Goal: Navigation & Orientation: Understand site structure

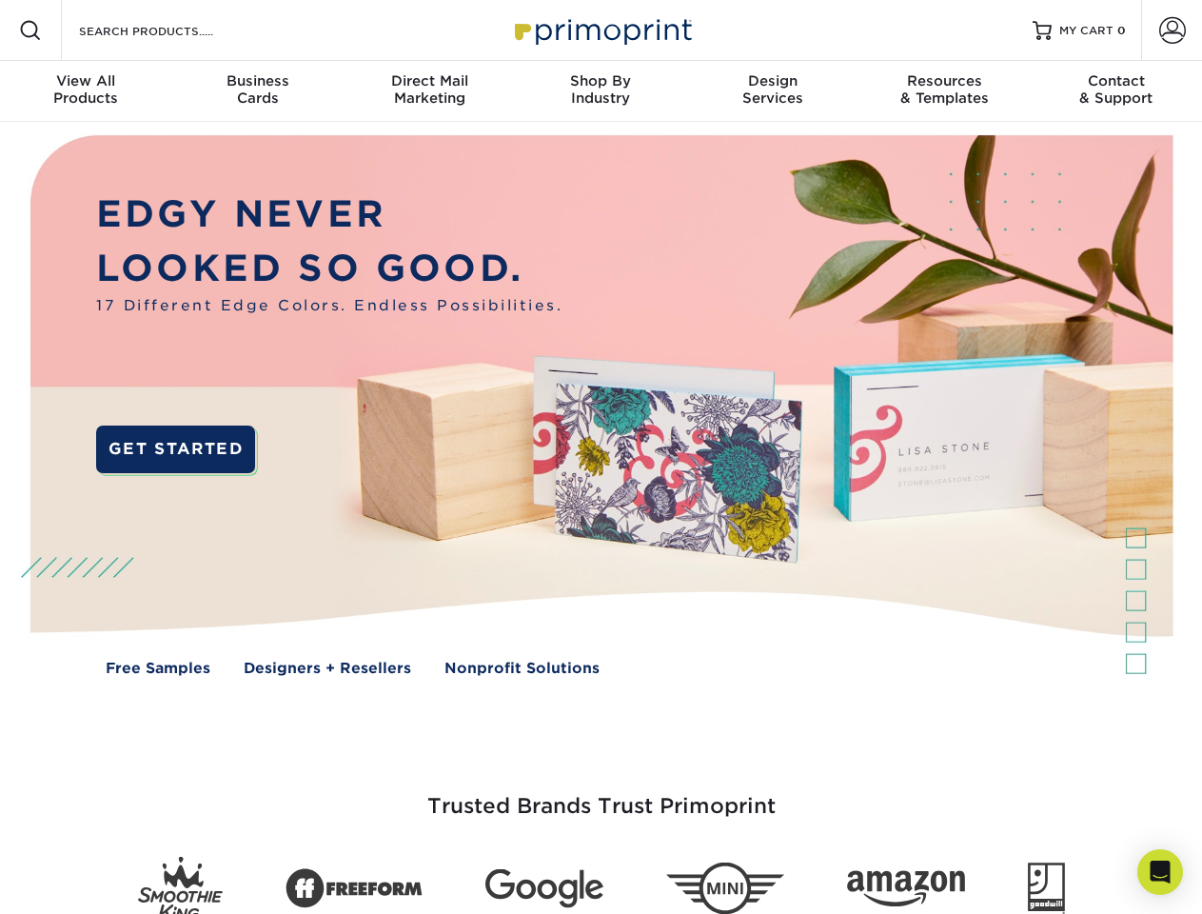
click at [600, 457] on img at bounding box center [601, 419] width 1190 height 595
click at [30, 30] on span at bounding box center [30, 30] width 23 height 23
click at [1171, 30] on span at bounding box center [1172, 30] width 27 height 27
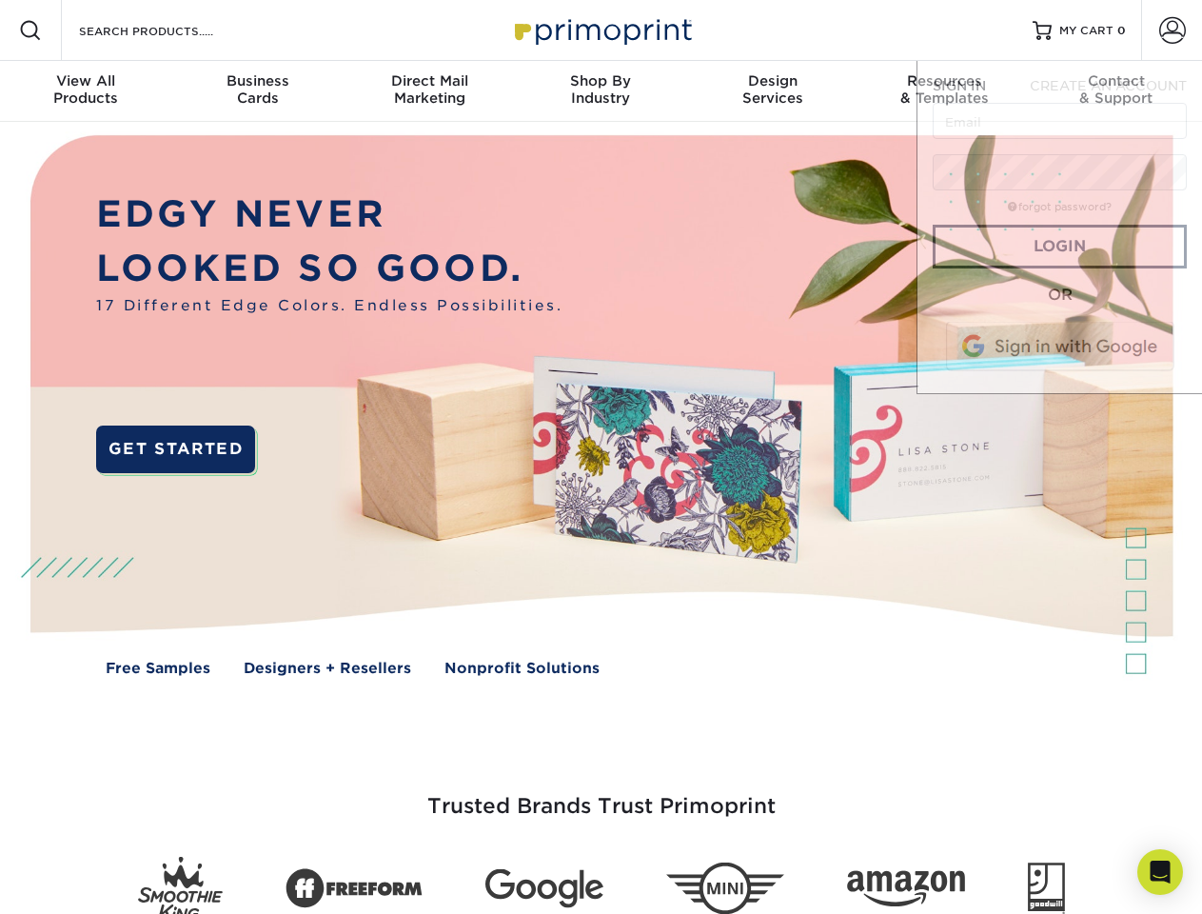
click at [86, 91] on div "View All Products" at bounding box center [85, 89] width 171 height 34
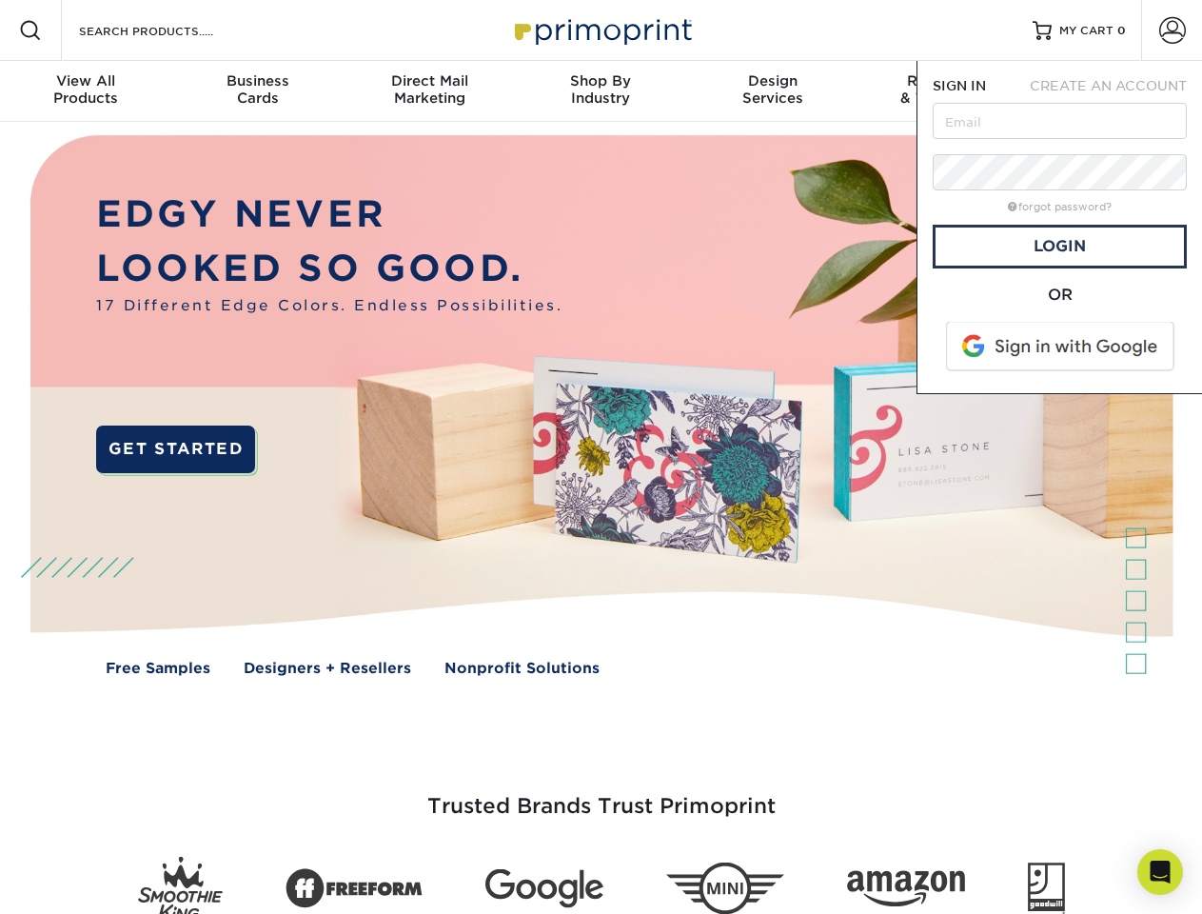
click at [257, 91] on div "Business Cards" at bounding box center [256, 89] width 171 height 34
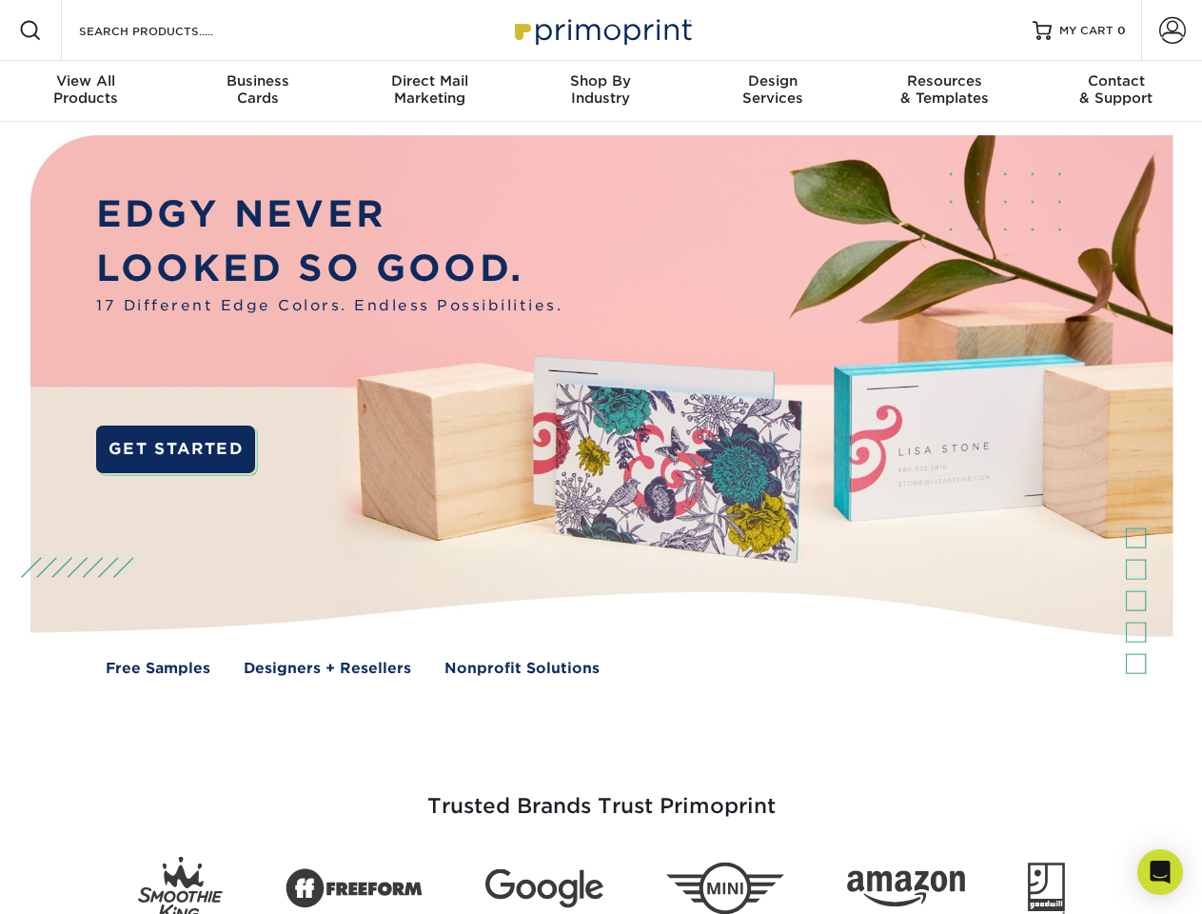
click at [429, 91] on div "Direct Mail Marketing" at bounding box center [429, 89] width 171 height 34
click at [600, 91] on div "Shop By Industry" at bounding box center [600, 89] width 171 height 34
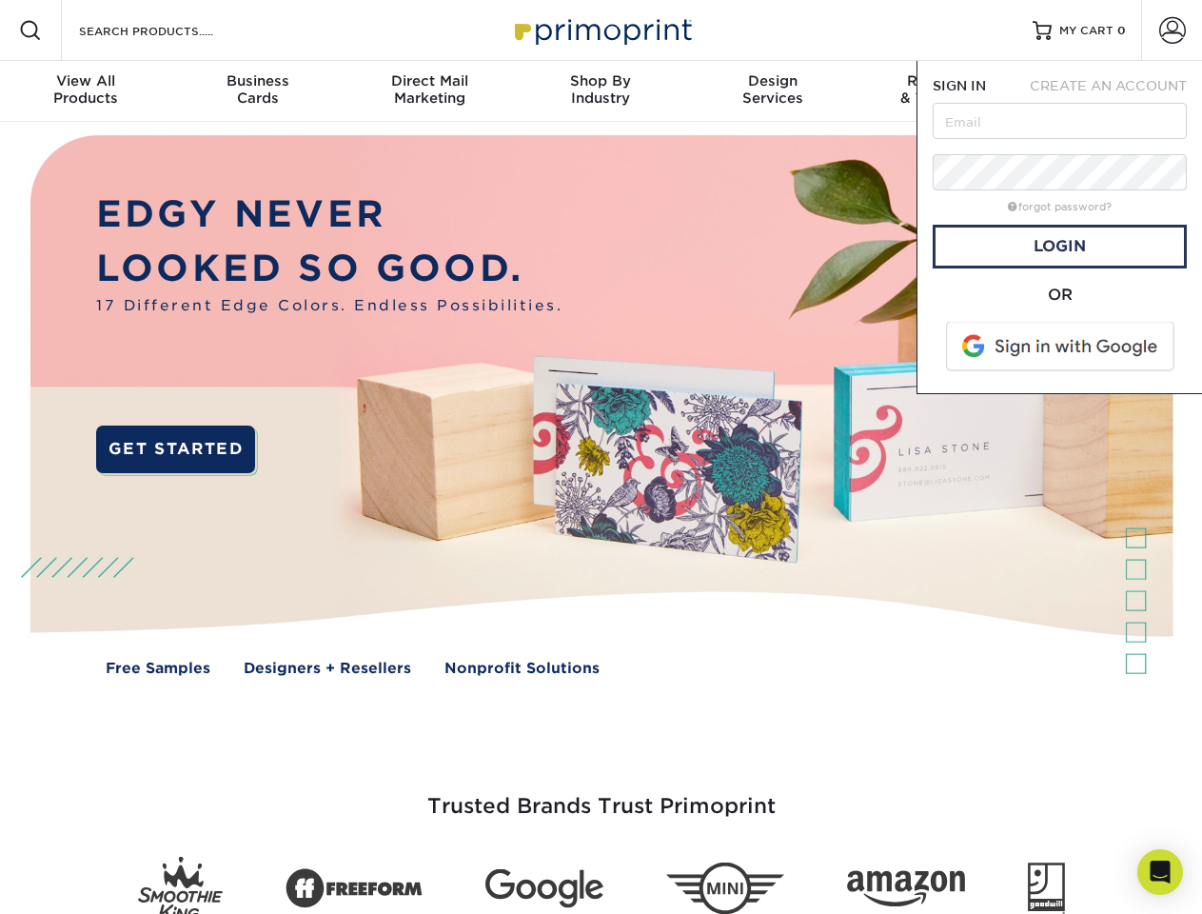
click at [773, 91] on div "Design Services" at bounding box center [772, 89] width 171 height 34
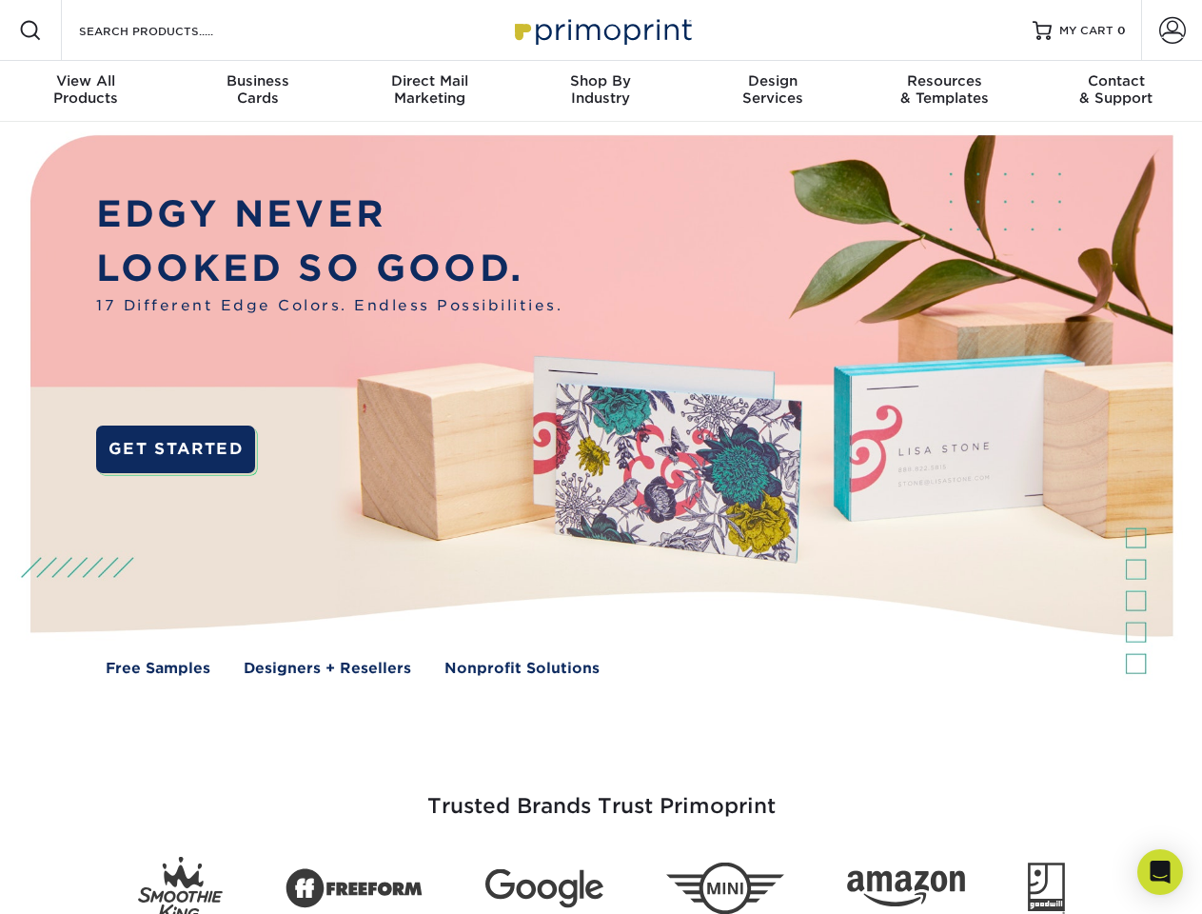
click at [944, 91] on span "SIGN IN" at bounding box center [959, 85] width 53 height 15
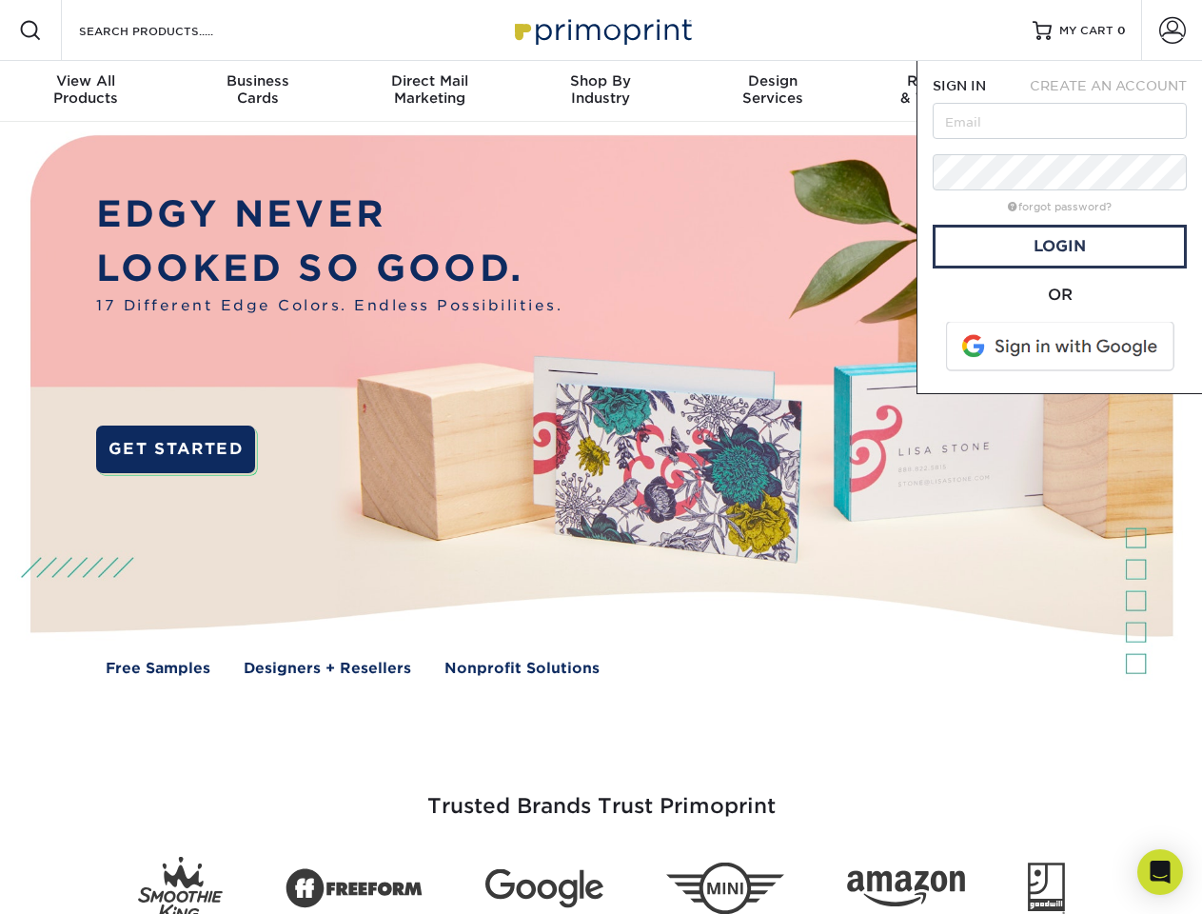
click at [1116, 91] on div "Contact & Support" at bounding box center [1116, 89] width 171 height 34
